Goal: Task Accomplishment & Management: Use online tool/utility

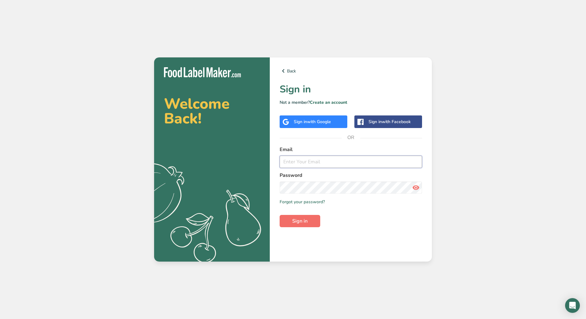
type input "[EMAIL_ADDRESS][DOMAIN_NAME]"
click at [308, 220] on button "Sign in" at bounding box center [300, 221] width 41 height 12
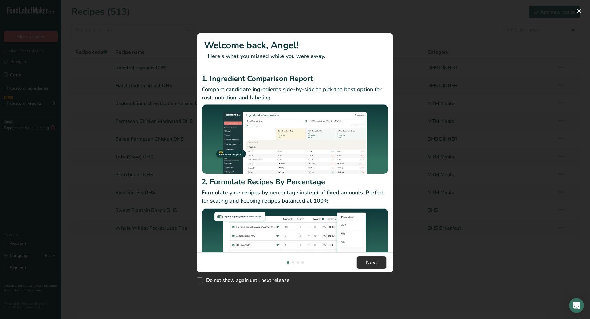
click at [369, 263] on span "Next" at bounding box center [371, 262] width 11 height 7
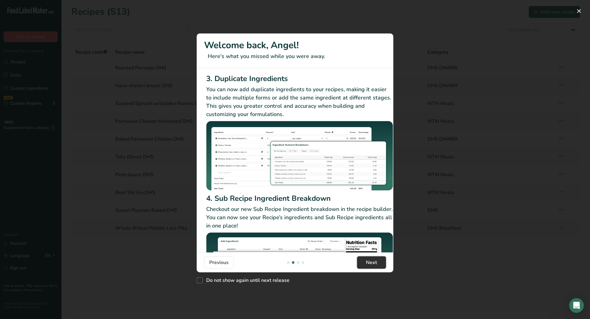
click at [369, 263] on span "Next" at bounding box center [371, 262] width 11 height 7
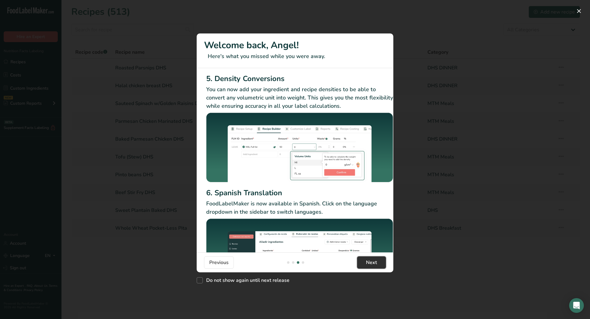
click at [369, 263] on span "Next" at bounding box center [371, 262] width 11 height 7
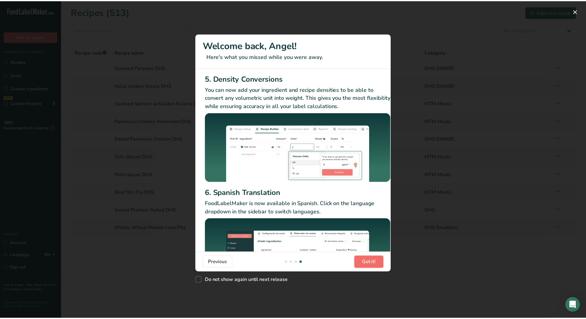
scroll to position [0, 590]
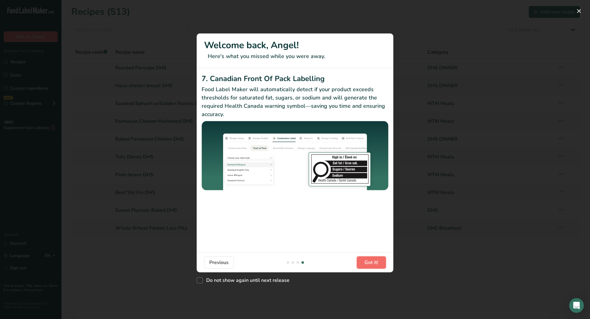
click at [369, 263] on span "Got it!" at bounding box center [372, 262] width 14 height 7
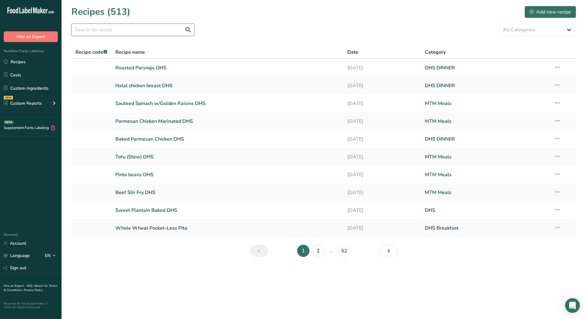
click at [124, 30] on input "text" at bounding box center [132, 30] width 123 height 12
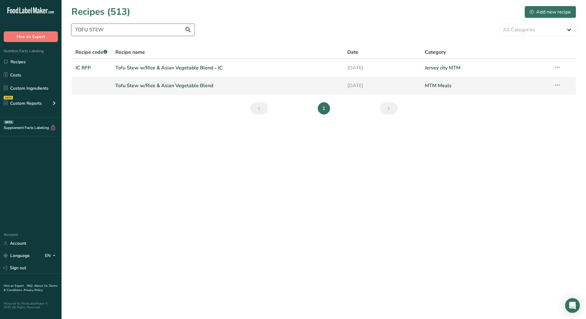
type input "TOFU STEW"
click at [136, 85] on link "Tofu Stew w/Rice & Asian Vegetable Blend" at bounding box center [227, 85] width 225 height 13
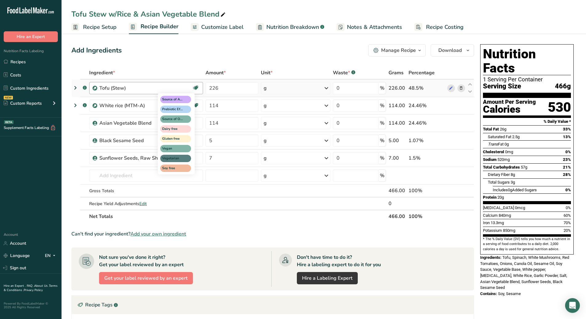
click at [194, 89] on icon at bounding box center [195, 88] width 6 height 10
click at [192, 89] on icon at bounding box center [195, 88] width 6 height 10
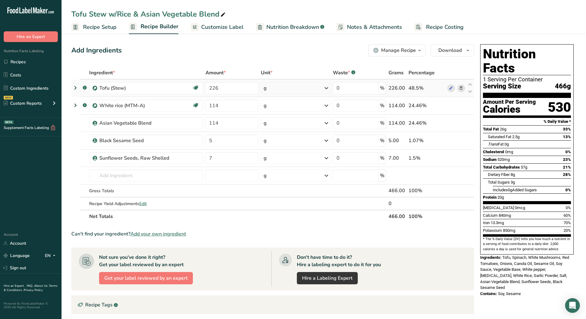
click at [76, 88] on icon at bounding box center [75, 87] width 7 height 11
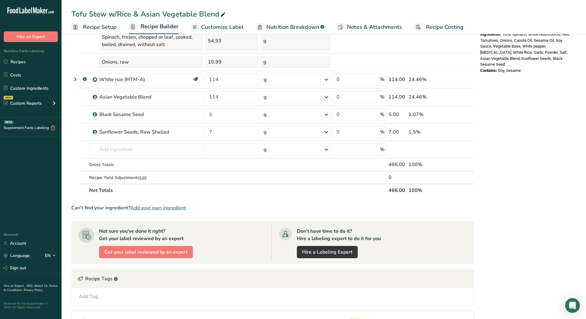
scroll to position [185, 0]
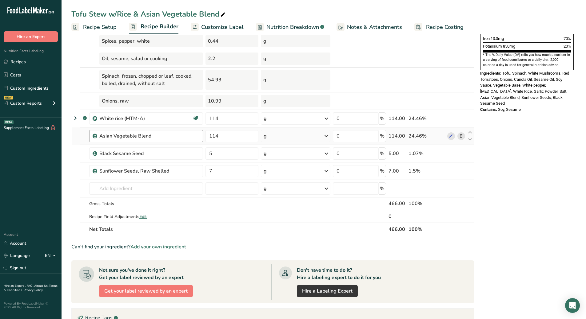
click at [192, 137] on div "Asian Vegetable Blend" at bounding box center [149, 136] width 100 height 7
click at [74, 117] on icon at bounding box center [75, 118] width 7 height 11
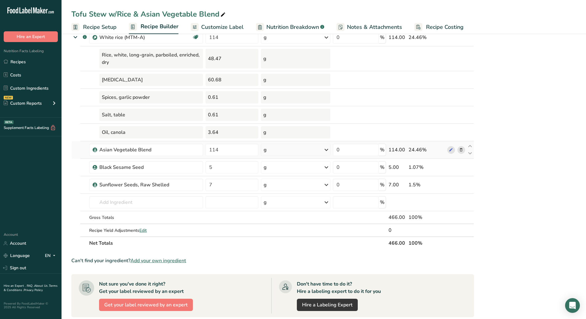
scroll to position [277, 0]
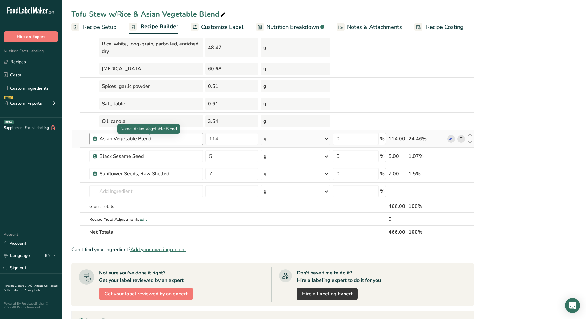
click at [169, 140] on div "Asian Vegetable Blend" at bounding box center [137, 138] width 77 height 7
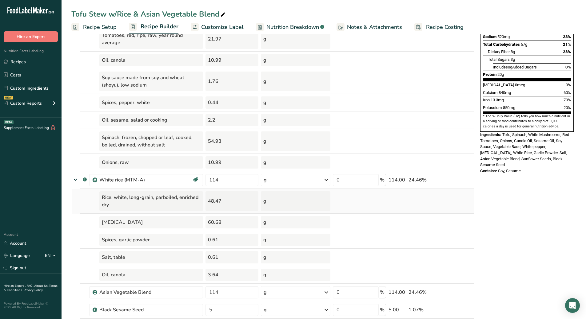
scroll to position [0, 0]
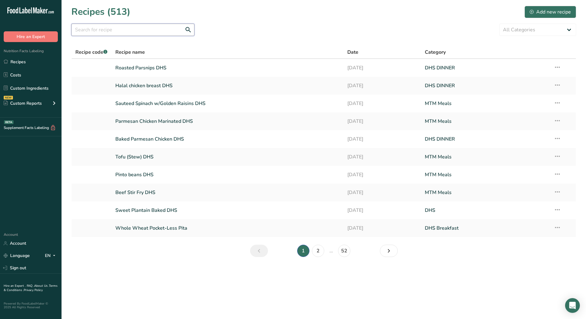
click at [149, 31] on input "text" at bounding box center [132, 30] width 123 height 12
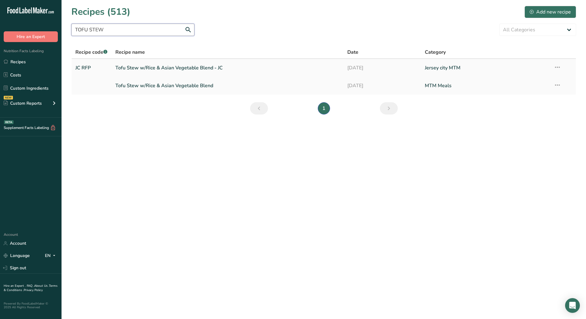
type input "TOFU STEW"
click at [134, 66] on link "Tofu Stew w/Rice & Asian Vegetable Blend - JC" at bounding box center [227, 68] width 225 height 13
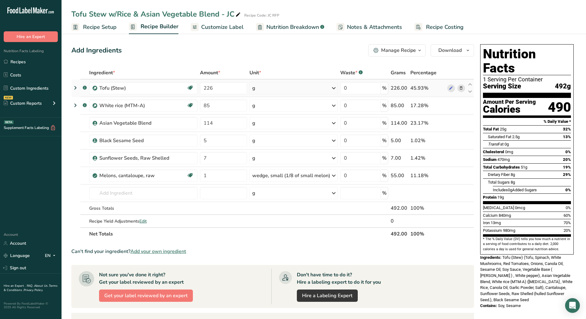
click at [74, 87] on icon at bounding box center [75, 87] width 7 height 11
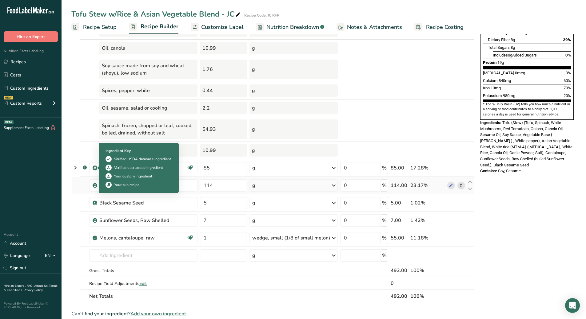
scroll to position [154, 0]
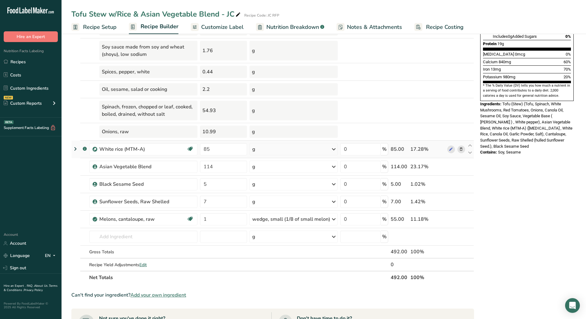
click at [74, 149] on icon at bounding box center [75, 149] width 7 height 11
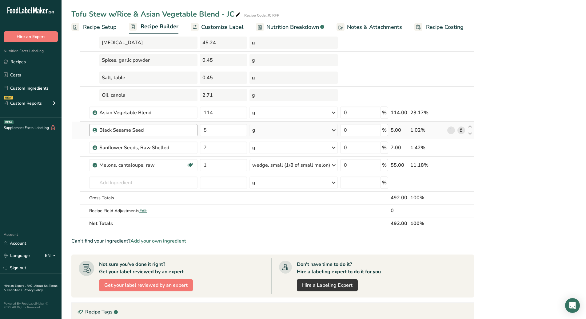
scroll to position [308, 0]
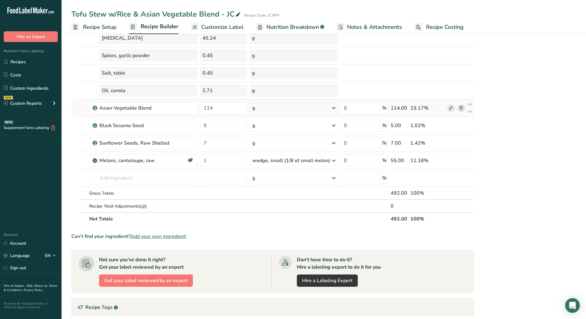
click at [82, 109] on td at bounding box center [84, 109] width 8 height 18
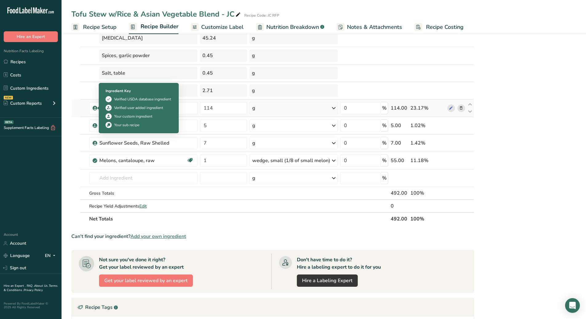
click at [96, 108] on icon at bounding box center [95, 108] width 4 height 6
